Goal: Task Accomplishment & Management: Complete application form

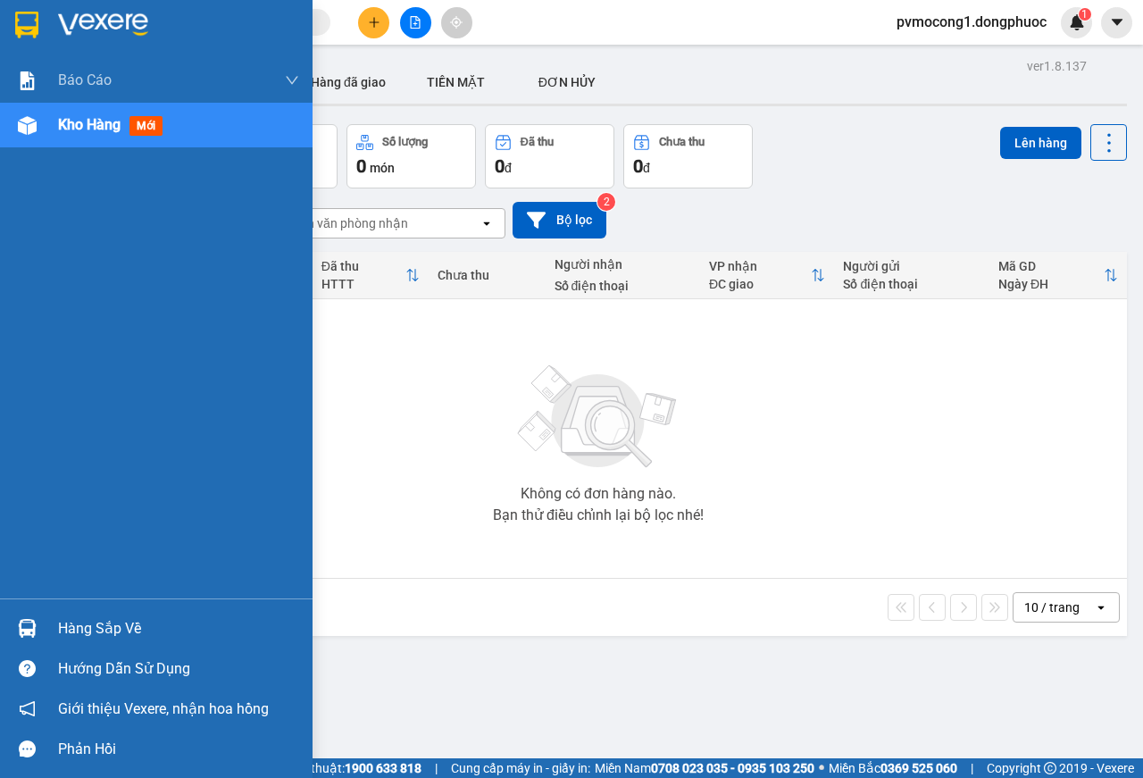
scroll to position [82, 0]
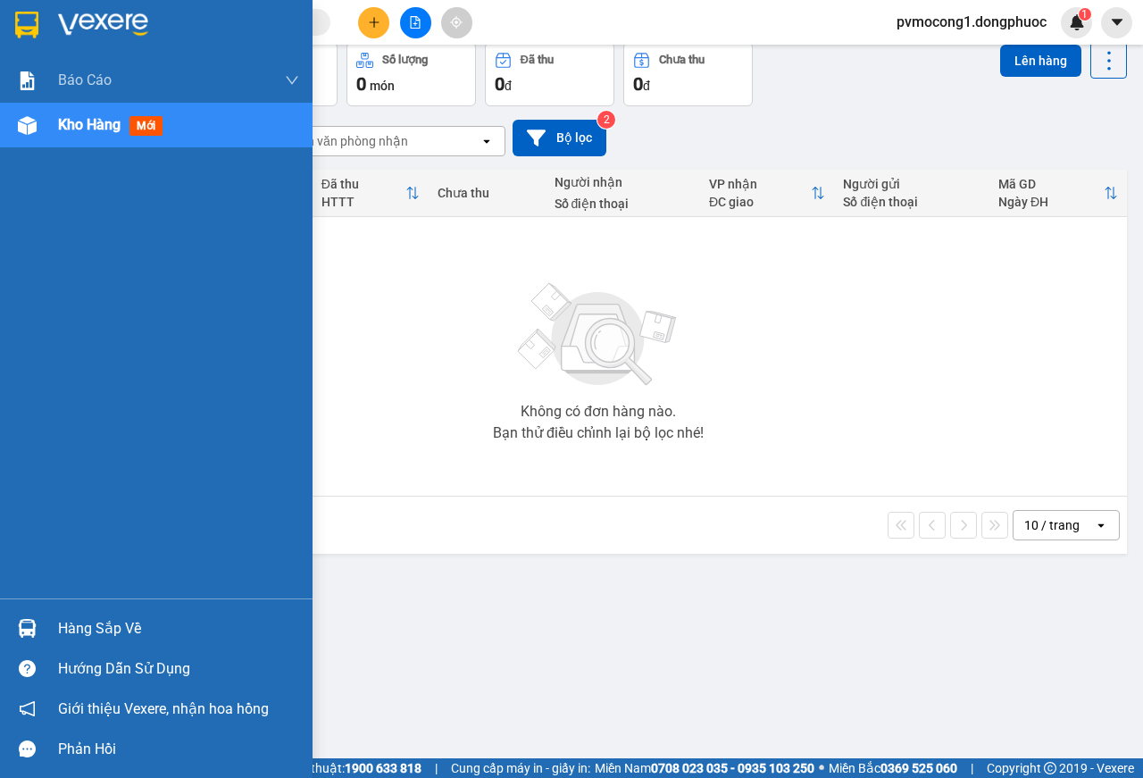
click at [72, 643] on div "Hàng sắp về" at bounding box center [156, 628] width 313 height 40
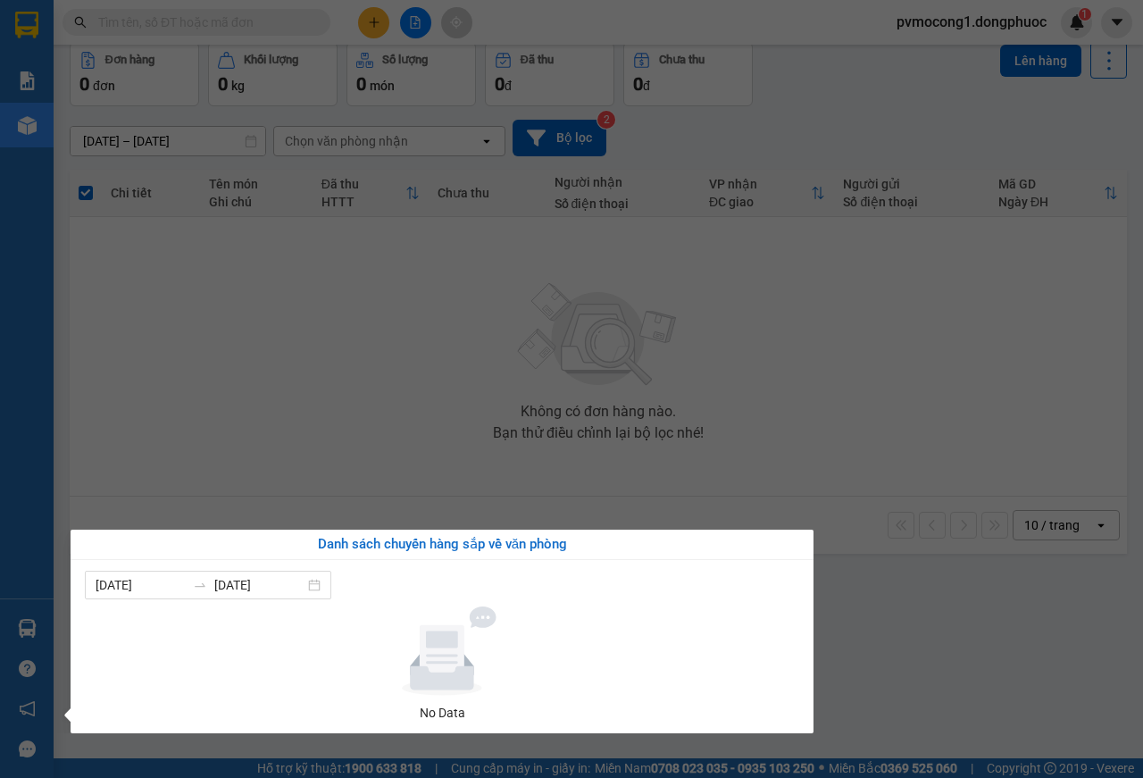
click at [294, 440] on section "Kết quả tìm kiếm ( 0 ) Bộ lọc No Data pvmocong1.dongphuoc 1 Báo cáo Mẫu 1: Báo …" at bounding box center [571, 389] width 1143 height 778
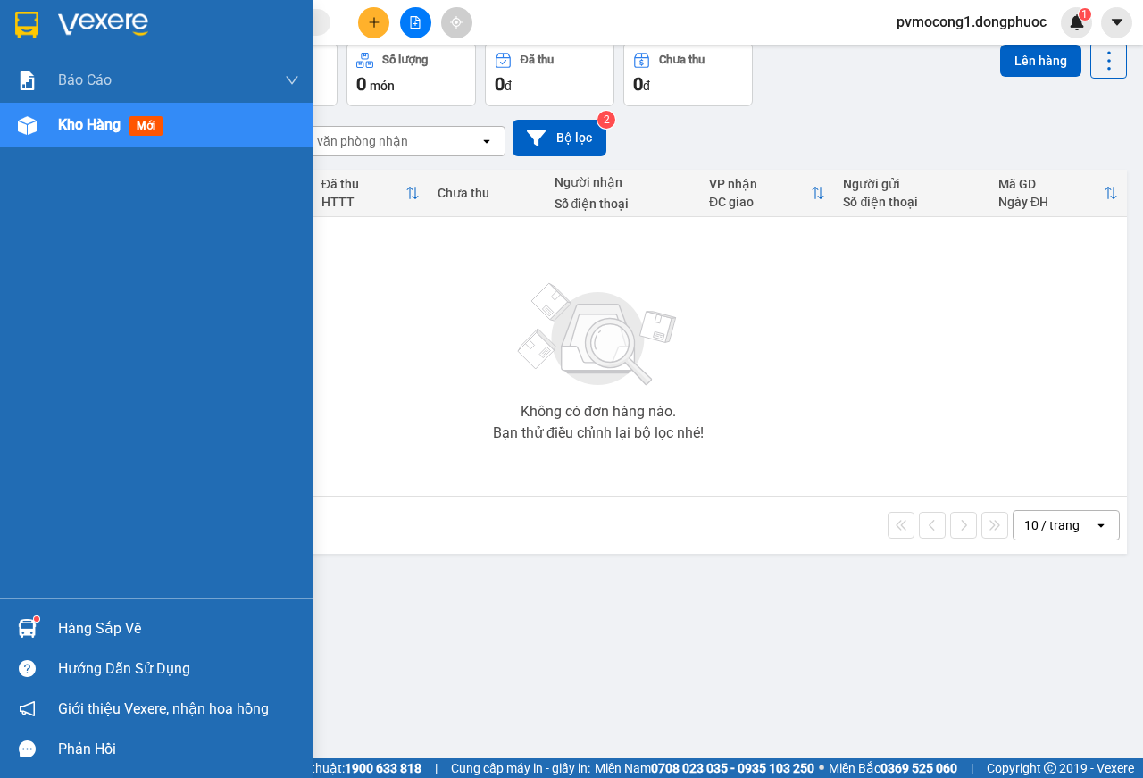
click at [62, 621] on div "Hàng sắp về" at bounding box center [178, 629] width 241 height 27
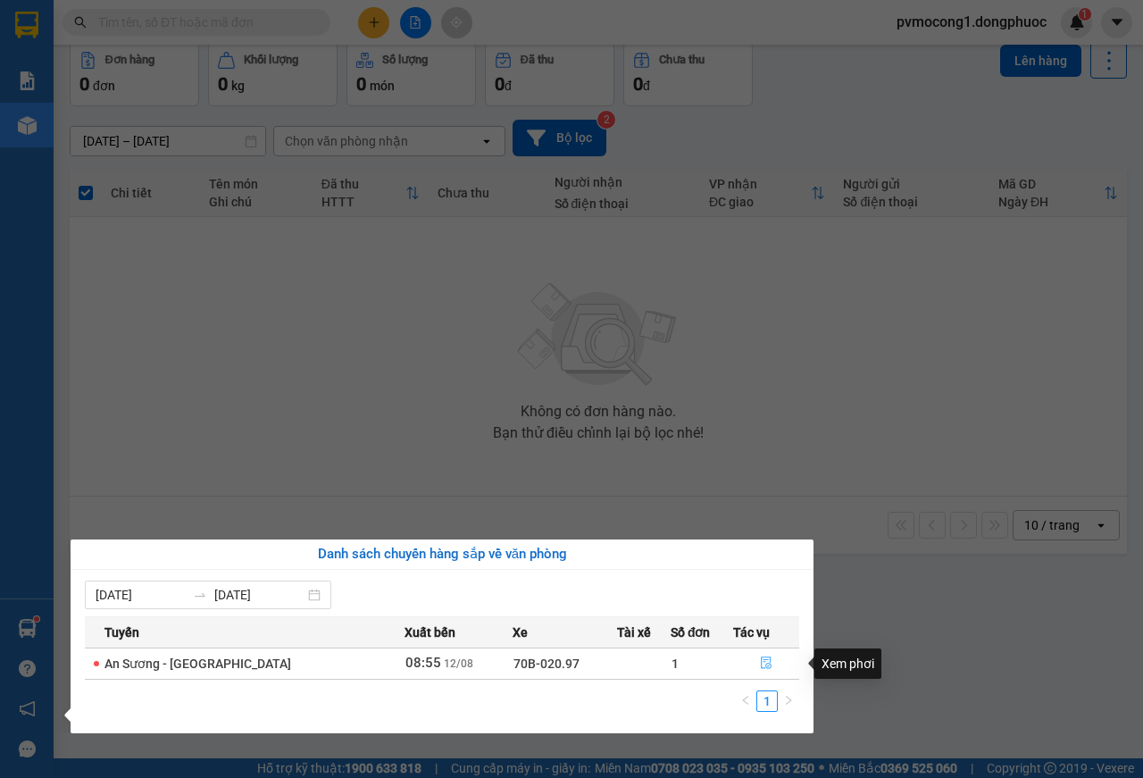
click at [767, 659] on button "button" at bounding box center [766, 663] width 64 height 29
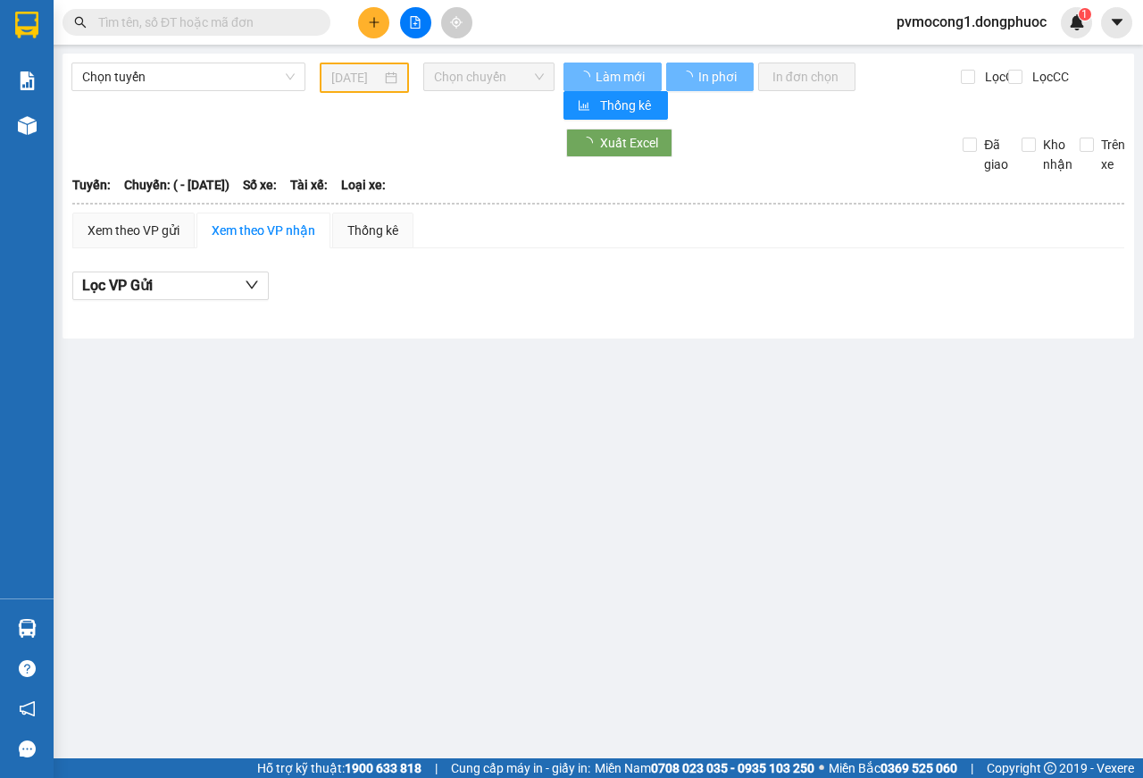
type input "[DATE]"
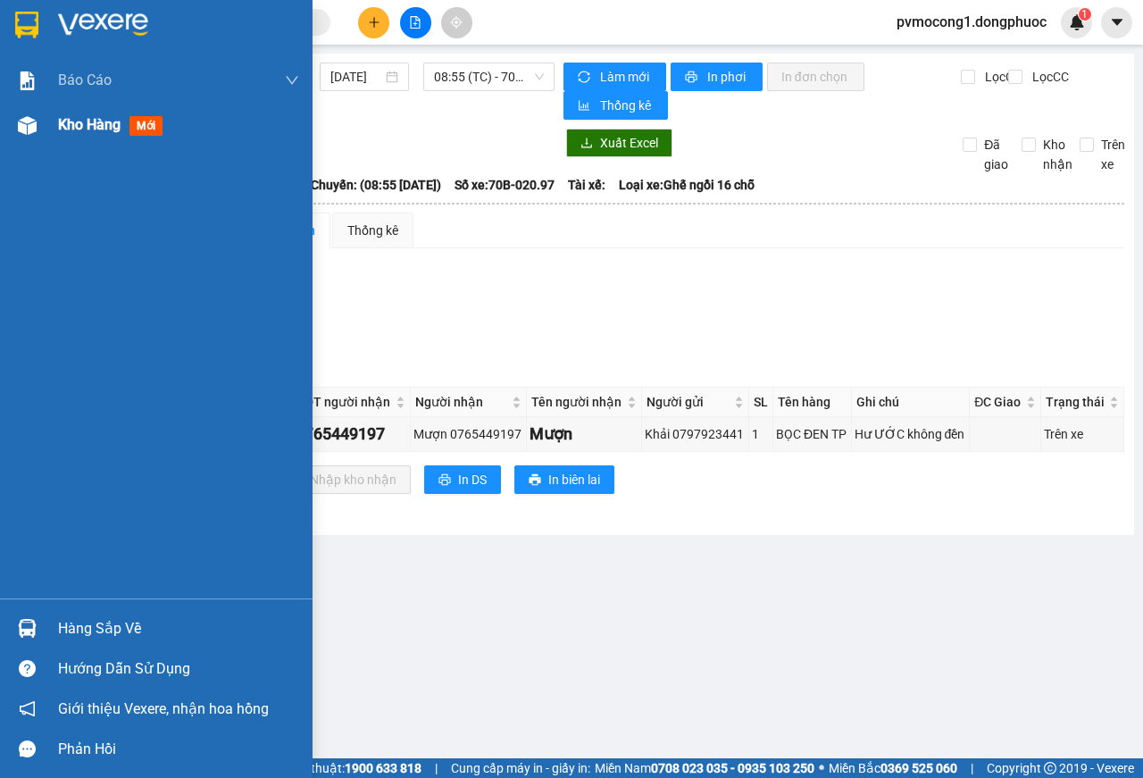
click at [105, 124] on span "Kho hàng" at bounding box center [89, 124] width 63 height 17
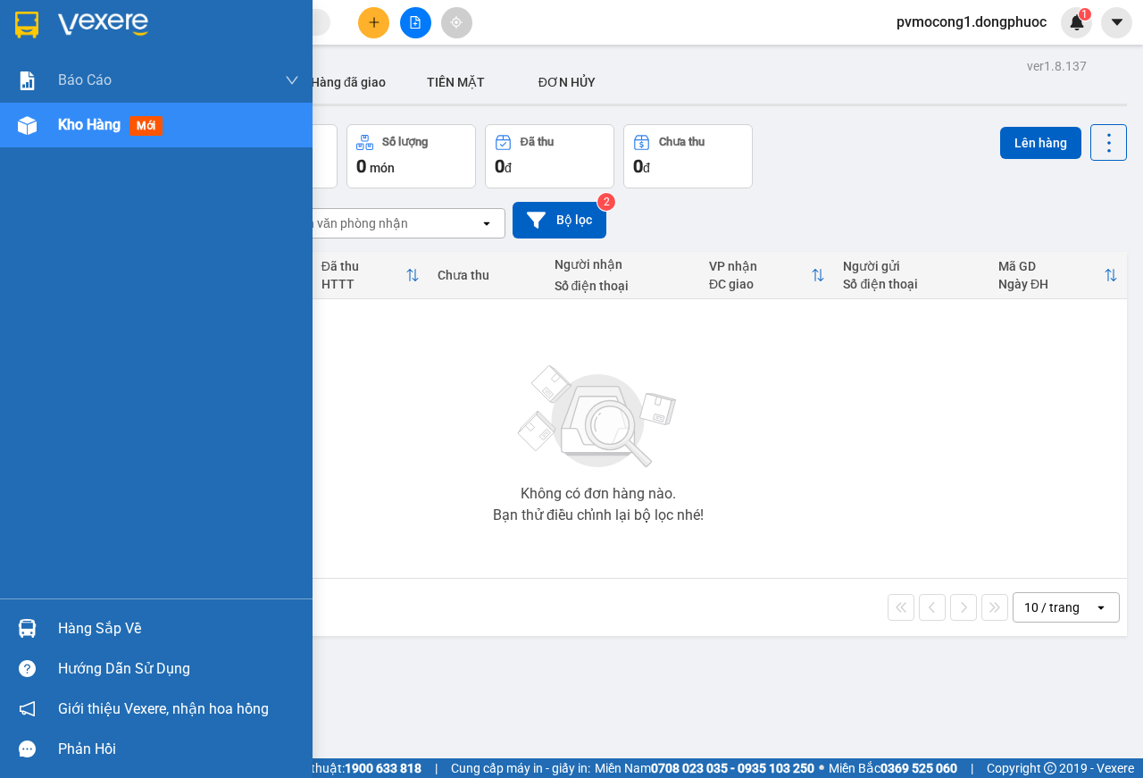
click at [41, 628] on div at bounding box center [27, 628] width 31 height 31
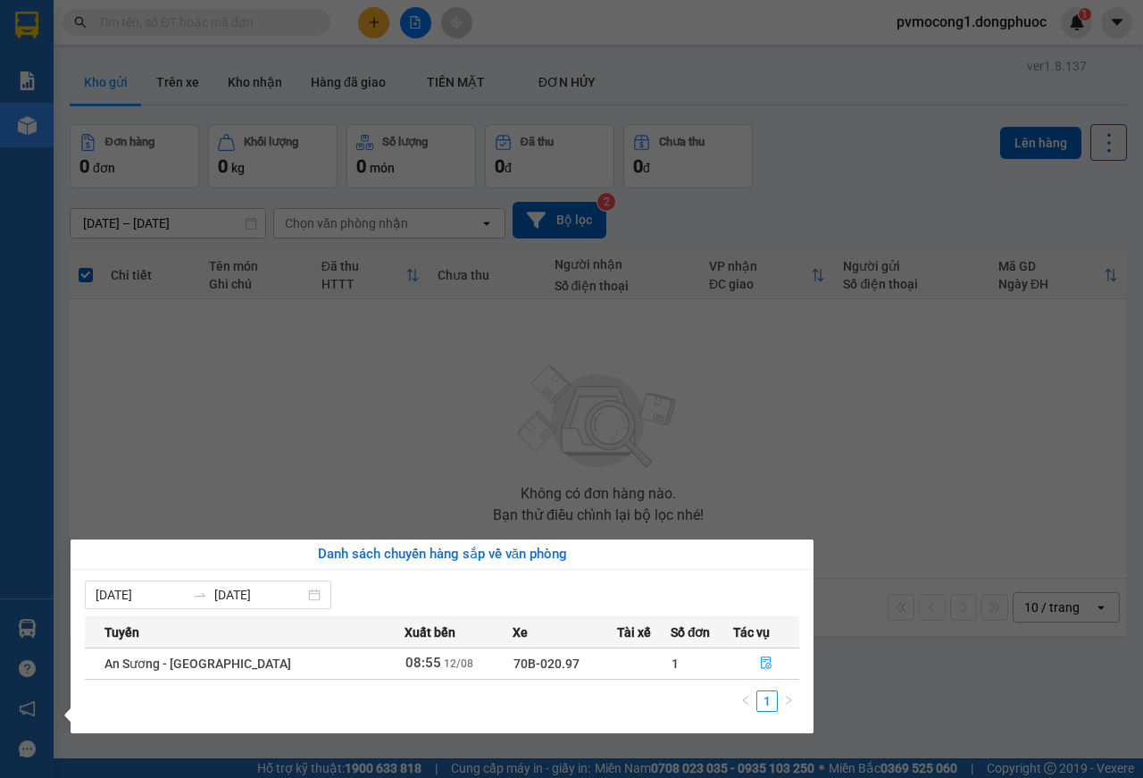
click at [274, 440] on section "Kết quả tìm kiếm ( 0 ) Bộ lọc No Data pvmocong1.dongphuoc 1 Báo cáo Mẫu 1: Báo …" at bounding box center [571, 389] width 1143 height 778
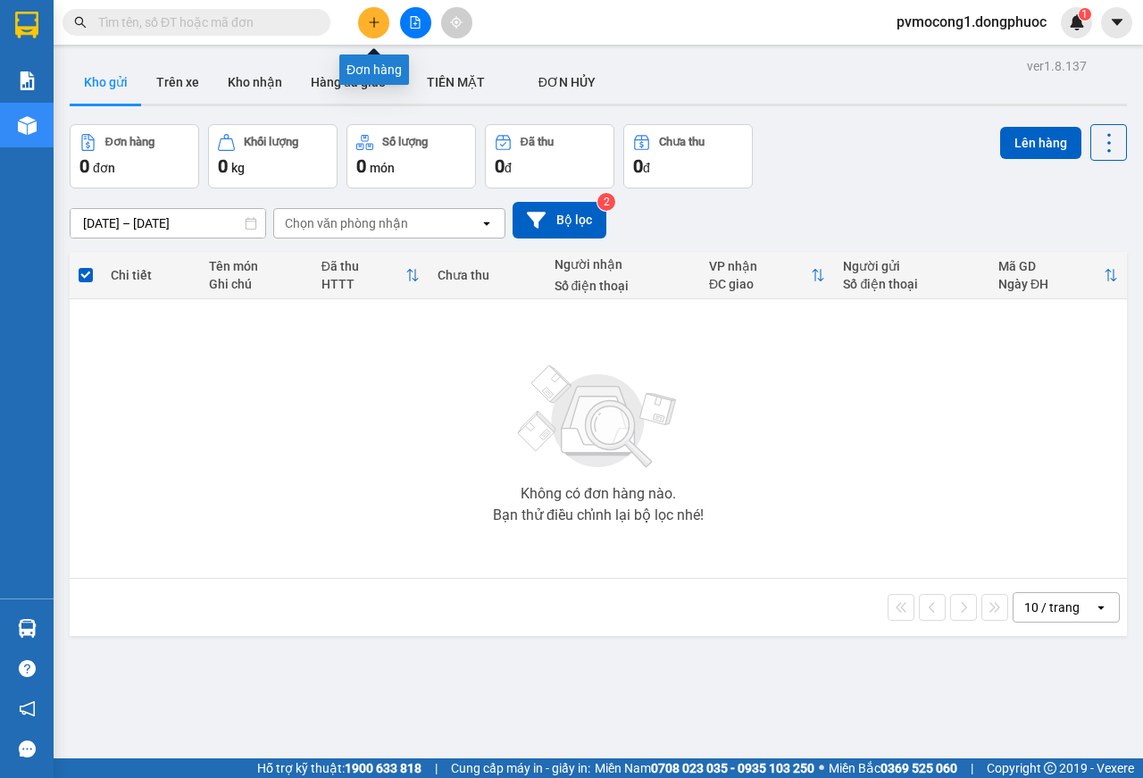
click at [373, 12] on button at bounding box center [373, 22] width 31 height 31
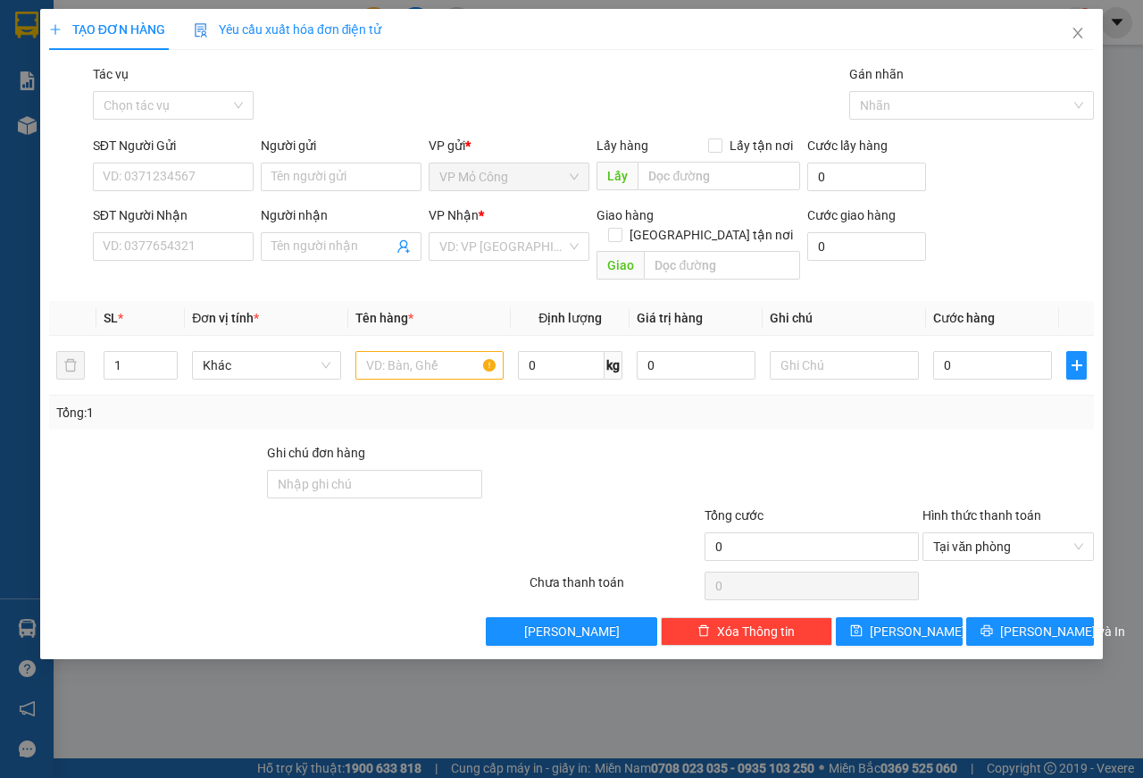
click at [200, 161] on div "SĐT Người Gửi" at bounding box center [173, 149] width 161 height 27
click at [197, 180] on input "SĐT Người Gửi" at bounding box center [173, 177] width 161 height 29
click at [197, 203] on div "0783334052 - TIÊN" at bounding box center [173, 213] width 139 height 20
type input "0783334052"
type input "TIÊN"
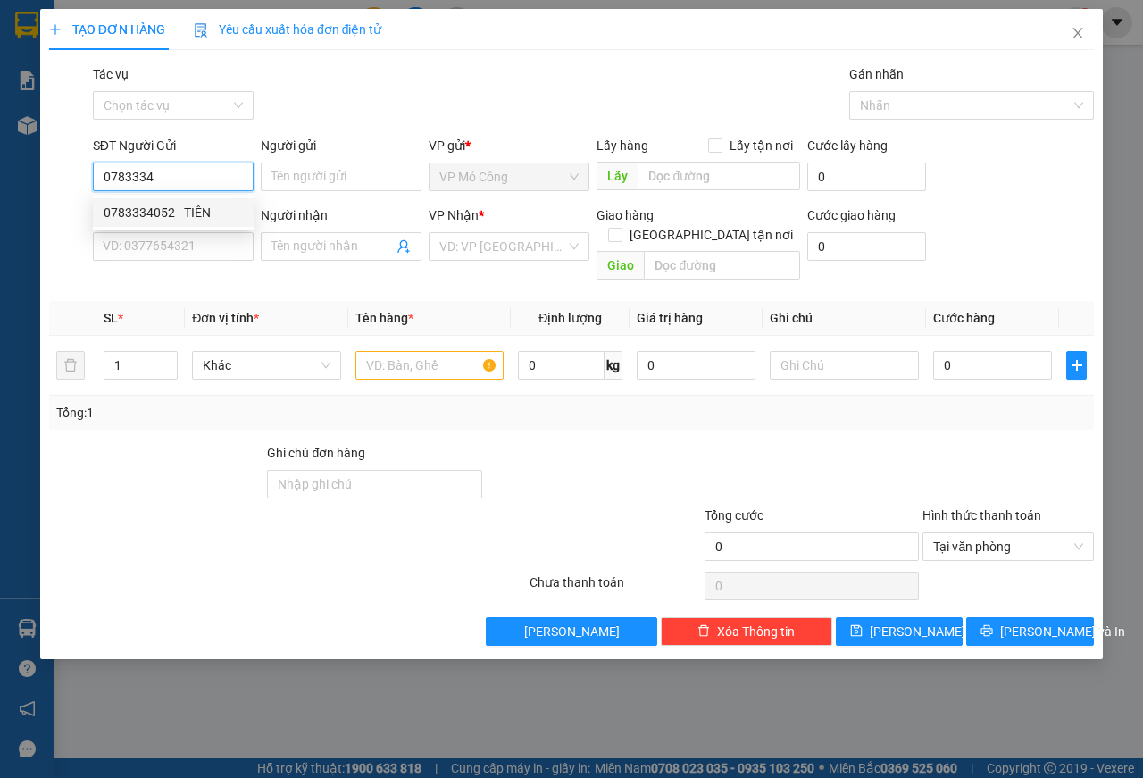
type input "0859585666"
type input "HOẠT"
type input "hu khong den"
type input "45.000"
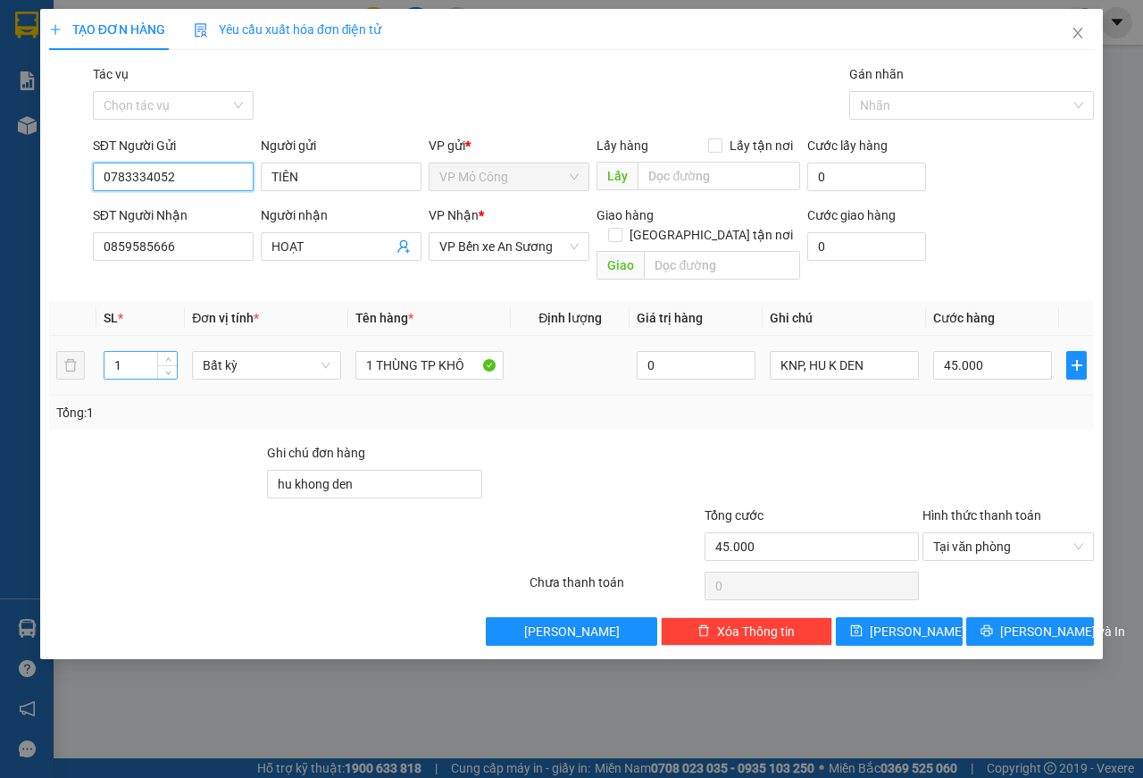
type input "0783334052"
drag, startPoint x: 126, startPoint y: 349, endPoint x: 116, endPoint y: 354, distance: 10.8
click at [116, 354] on input "1" at bounding box center [141, 365] width 73 height 27
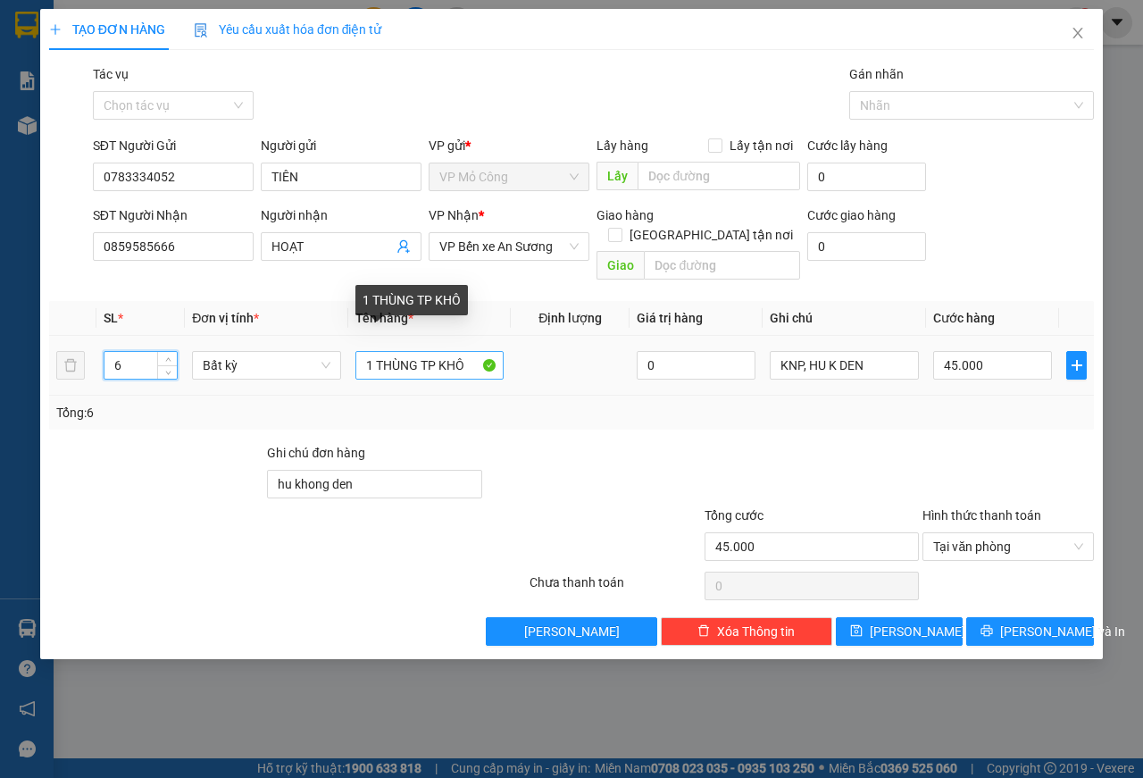
type input "6"
type input "0"
drag, startPoint x: 364, startPoint y: 342, endPoint x: 482, endPoint y: 339, distance: 118.0
click at [482, 351] on input "1 THÙNG TP KHÔ" at bounding box center [430, 365] width 149 height 29
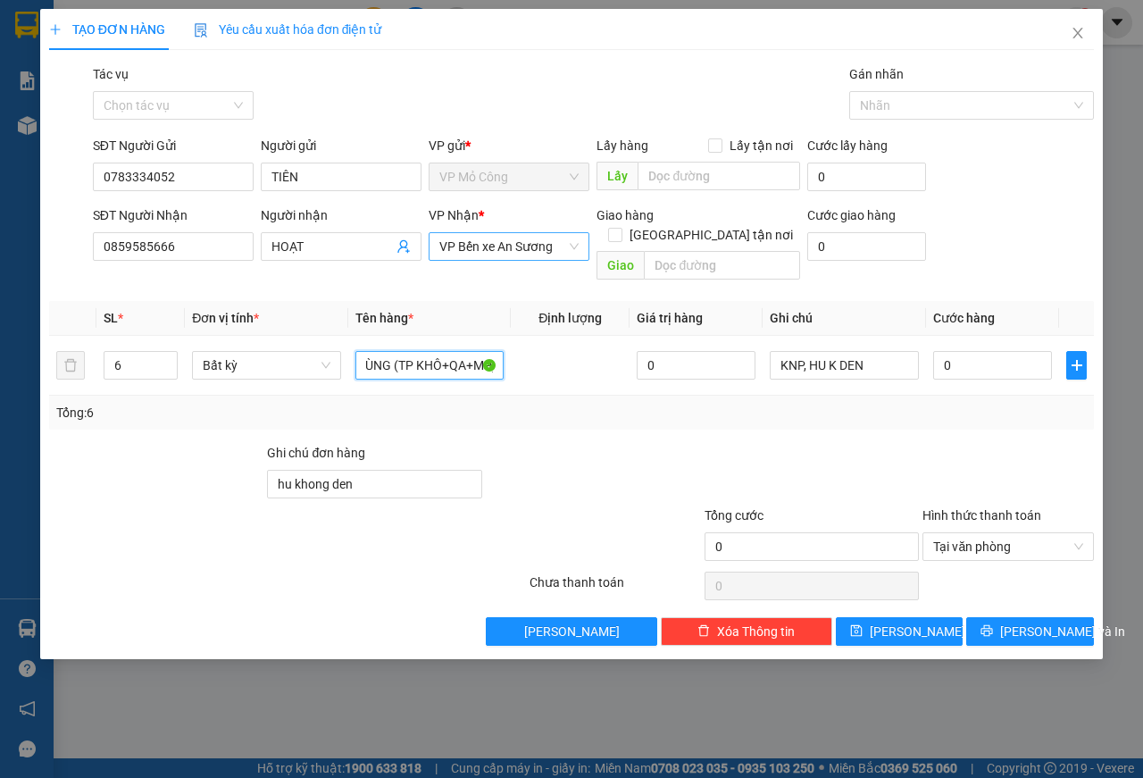
scroll to position [0, 30]
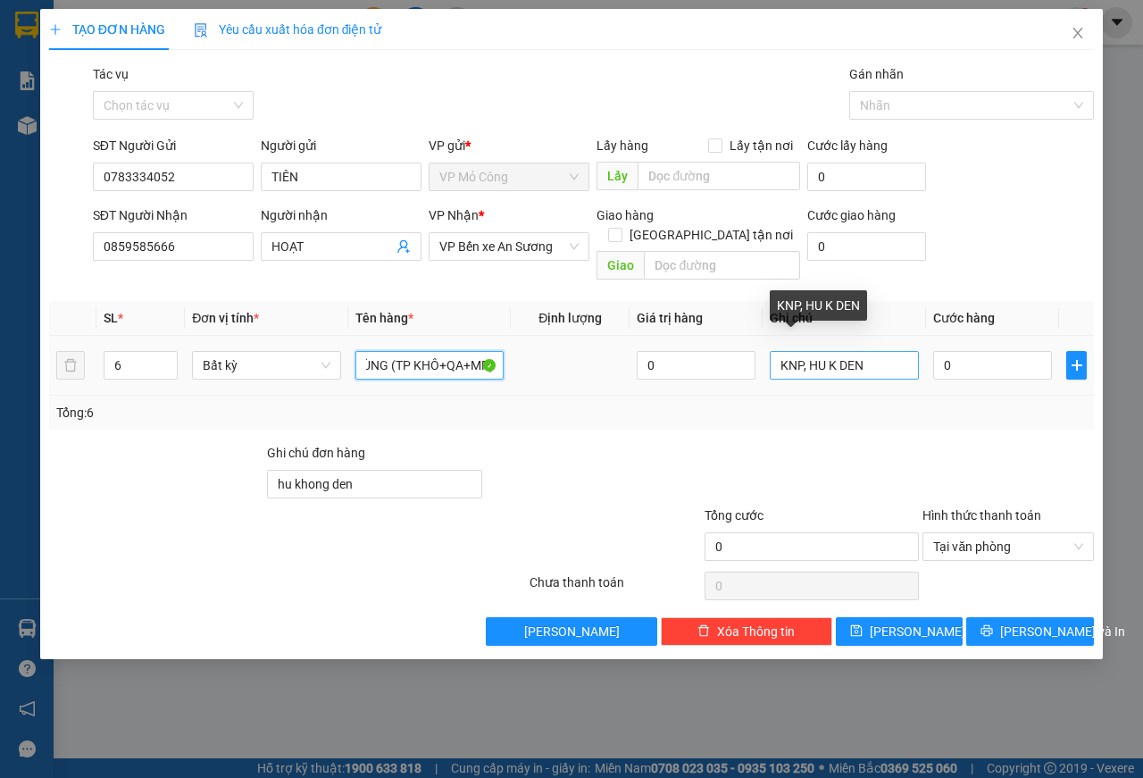
type input "6 THÙNG (TP KHÔ+QA+MP)"
drag, startPoint x: 814, startPoint y: 347, endPoint x: 879, endPoint y: 339, distance: 65.6
click at [879, 351] on input "KNP, HU K DEN" at bounding box center [844, 365] width 149 height 29
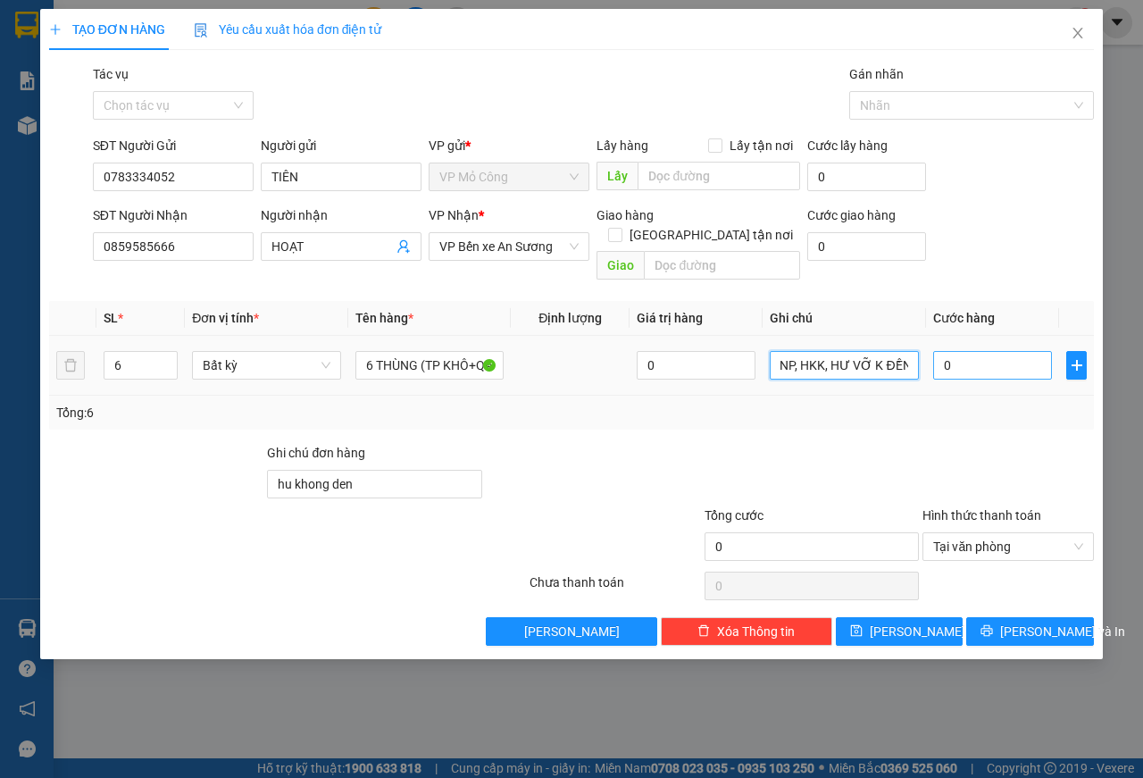
type input "KNP, HKK, HƯ VỠ K ĐỀN"
click at [978, 351] on input "0" at bounding box center [993, 365] width 119 height 29
type input "1"
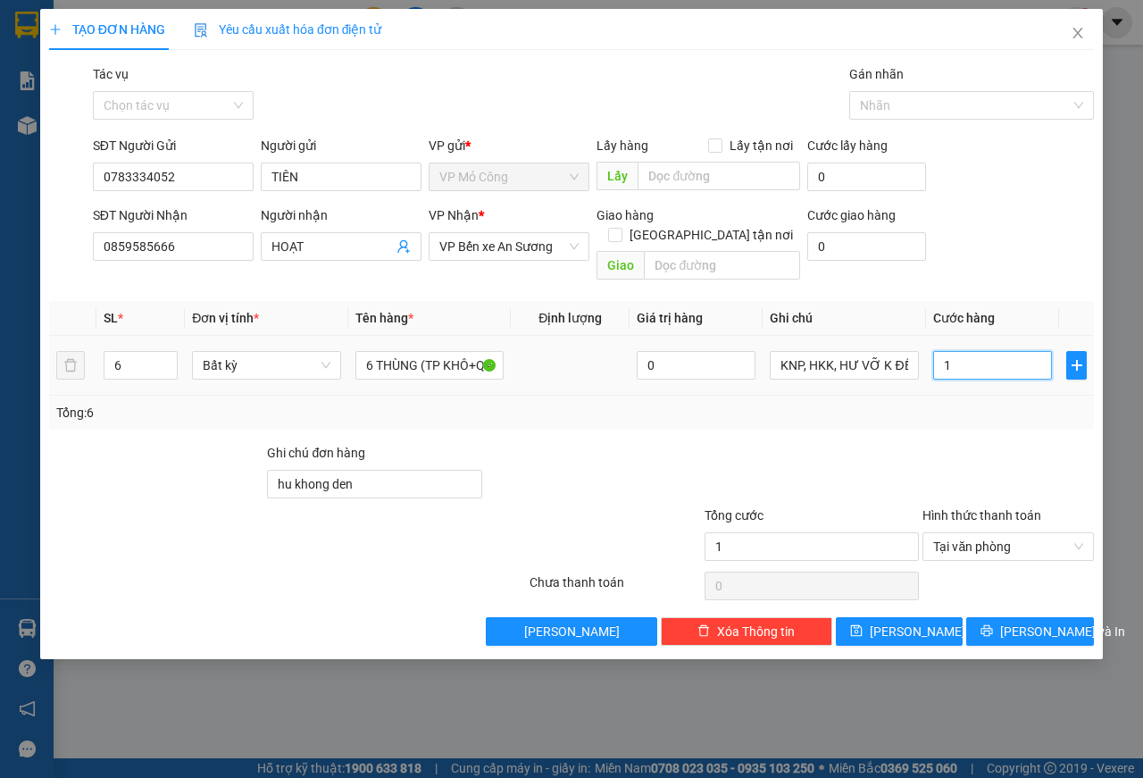
type input "14"
type input "140"
type input "1.400"
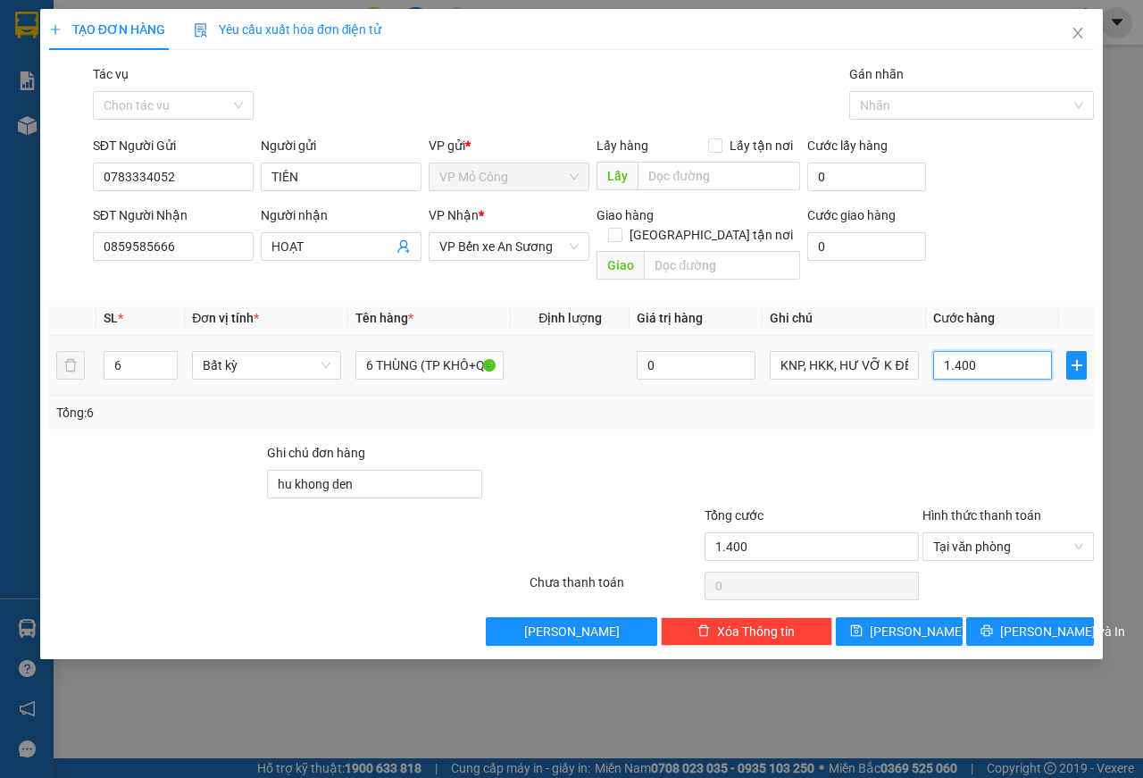
type input "14.000"
type input "140.000"
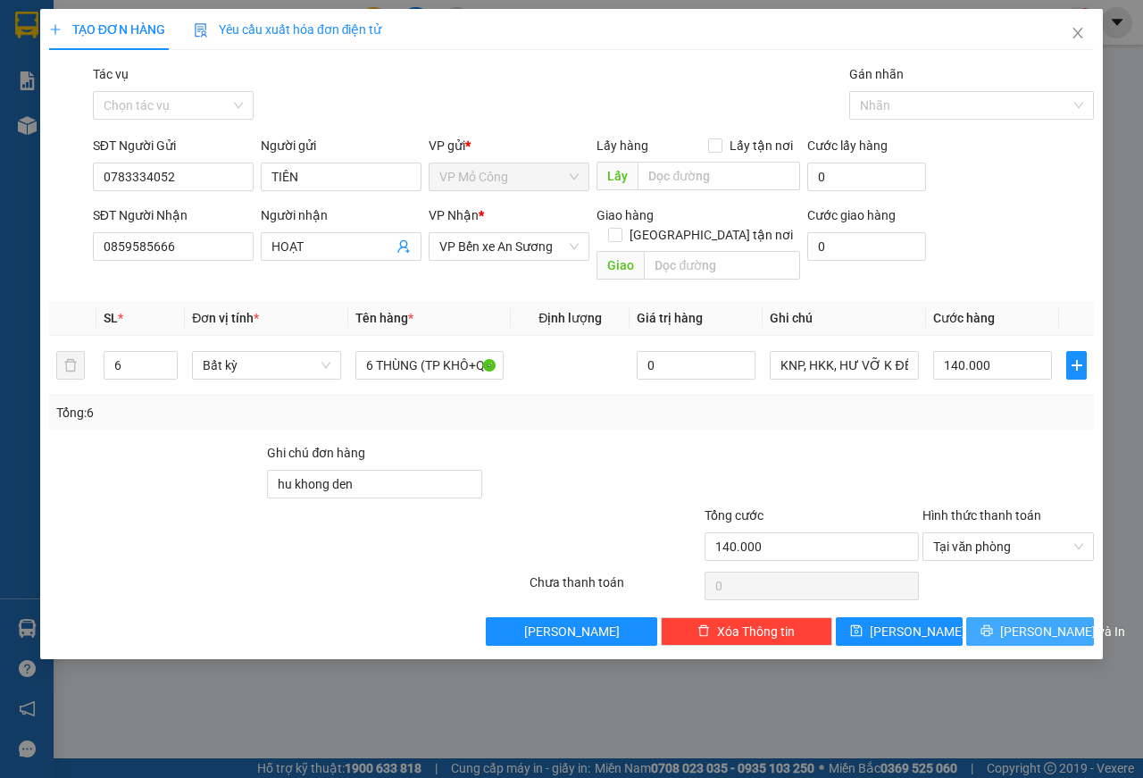
click at [1021, 622] on span "[PERSON_NAME] và In" at bounding box center [1063, 632] width 125 height 20
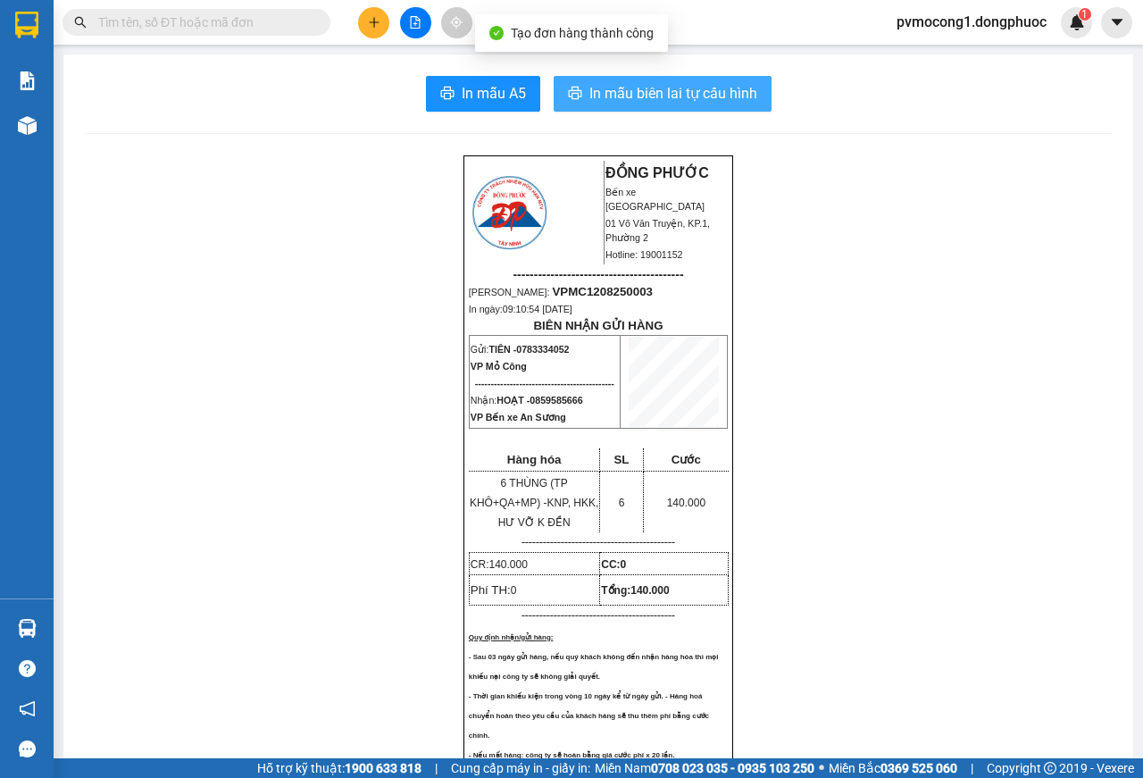
click at [671, 105] on button "In mẫu biên lai tự cấu hình" at bounding box center [663, 94] width 218 height 36
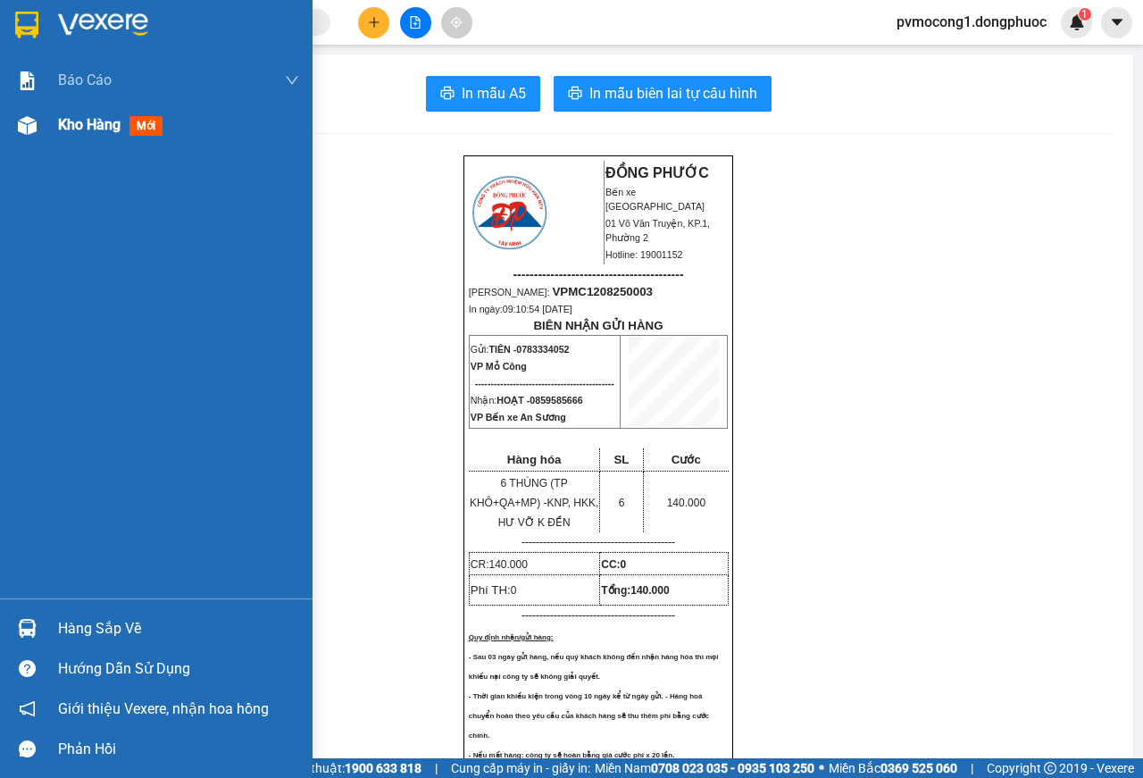
click at [74, 131] on span "Kho hàng" at bounding box center [89, 124] width 63 height 17
